Goal: Task Accomplishment & Management: Complete application form

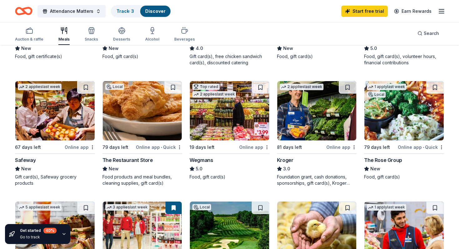
scroll to position [153, 0]
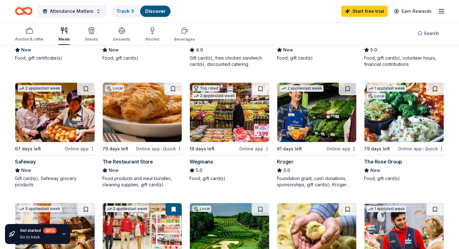
click at [411, 145] on div "Online app • Quick" at bounding box center [421, 149] width 46 height 8
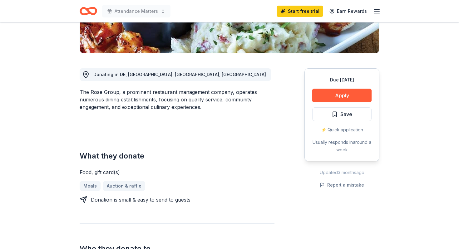
scroll to position [118, 0]
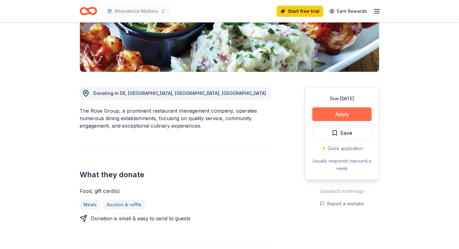
click at [328, 118] on button "Apply" at bounding box center [341, 114] width 59 height 14
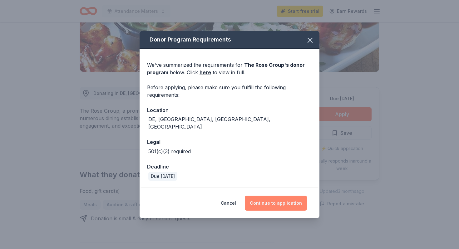
click at [287, 204] on button "Continue to application" at bounding box center [276, 203] width 62 height 15
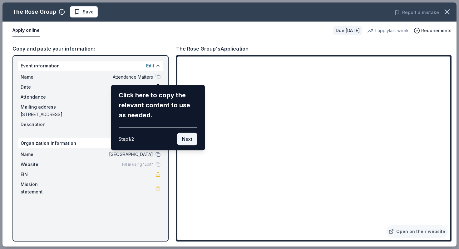
click at [184, 143] on button "Next" at bounding box center [187, 139] width 20 height 12
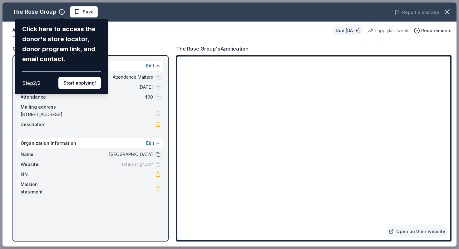
click at [91, 90] on div "Click here to access the donor's store locator, donor program link, and email c…" at bounding box center [62, 56] width 94 height 75
click at [83, 85] on button "Start applying!" at bounding box center [79, 83] width 42 height 12
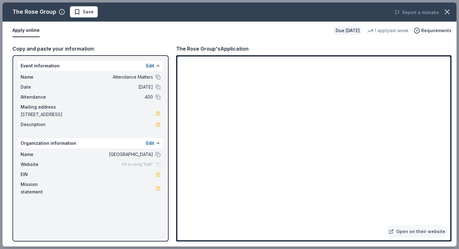
click at [254, 176] on div "The Rose Group Save Report a mistake Apply online Due [DATE] 1 apply last week …" at bounding box center [229, 124] width 454 height 244
click at [254, 184] on div "The Rose Group Save Report a mistake Apply online Due [DATE] 1 apply last week …" at bounding box center [229, 124] width 454 height 244
click at [235, 185] on div "The Rose Group Save Report a mistake Apply online Due [DATE] 1 apply last week …" at bounding box center [229, 124] width 454 height 244
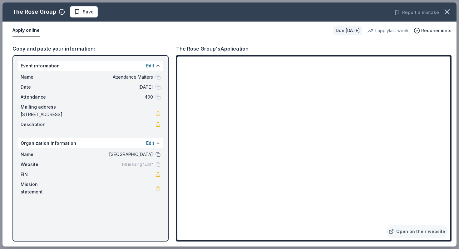
click at [235, 185] on div "The Rose Group Save Report a mistake Apply online Due [DATE] 1 apply last week …" at bounding box center [229, 124] width 454 height 244
